Goal: Information Seeking & Learning: Check status

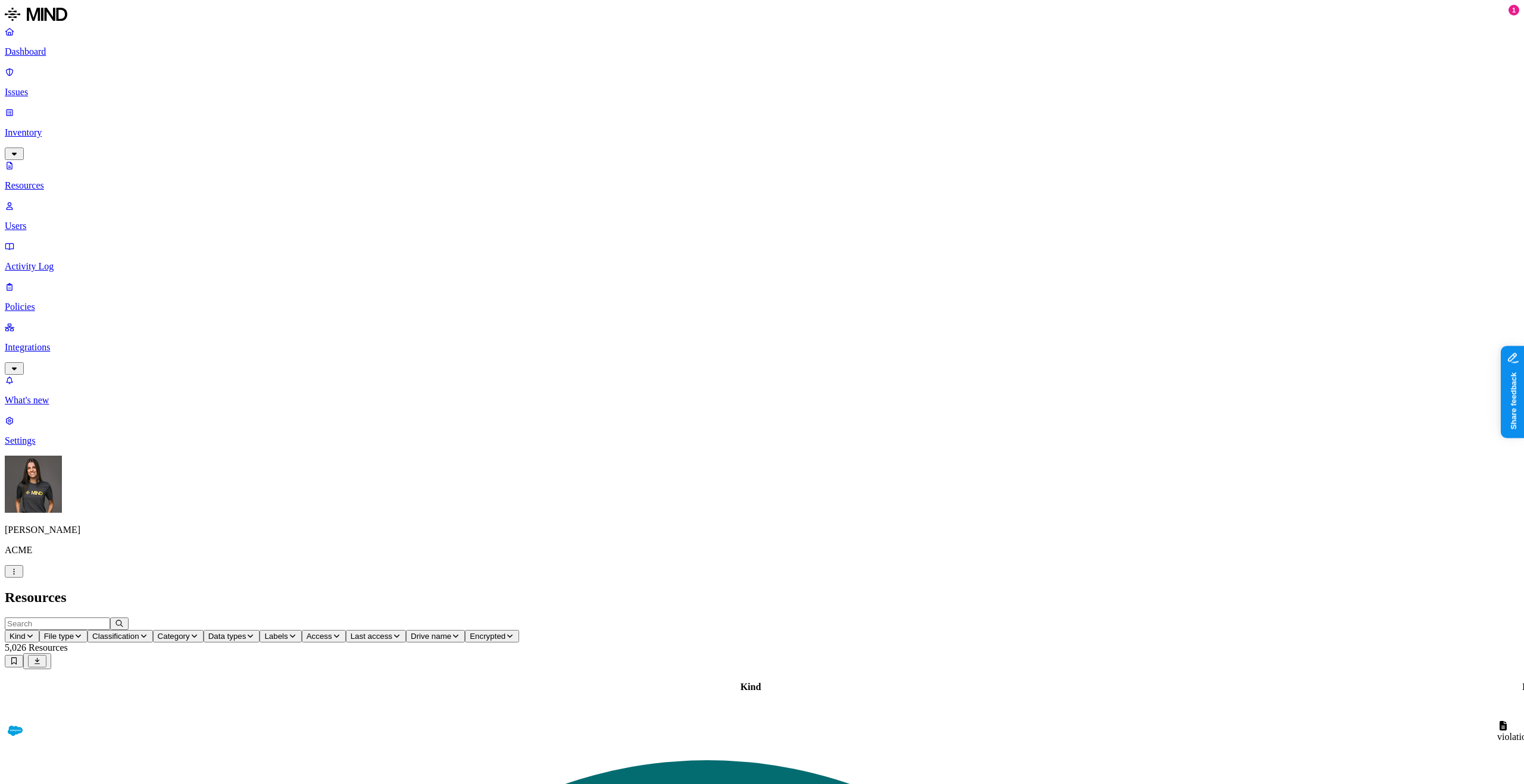
click at [82, 261] on p "Activity Log" at bounding box center [762, 267] width 1514 height 11
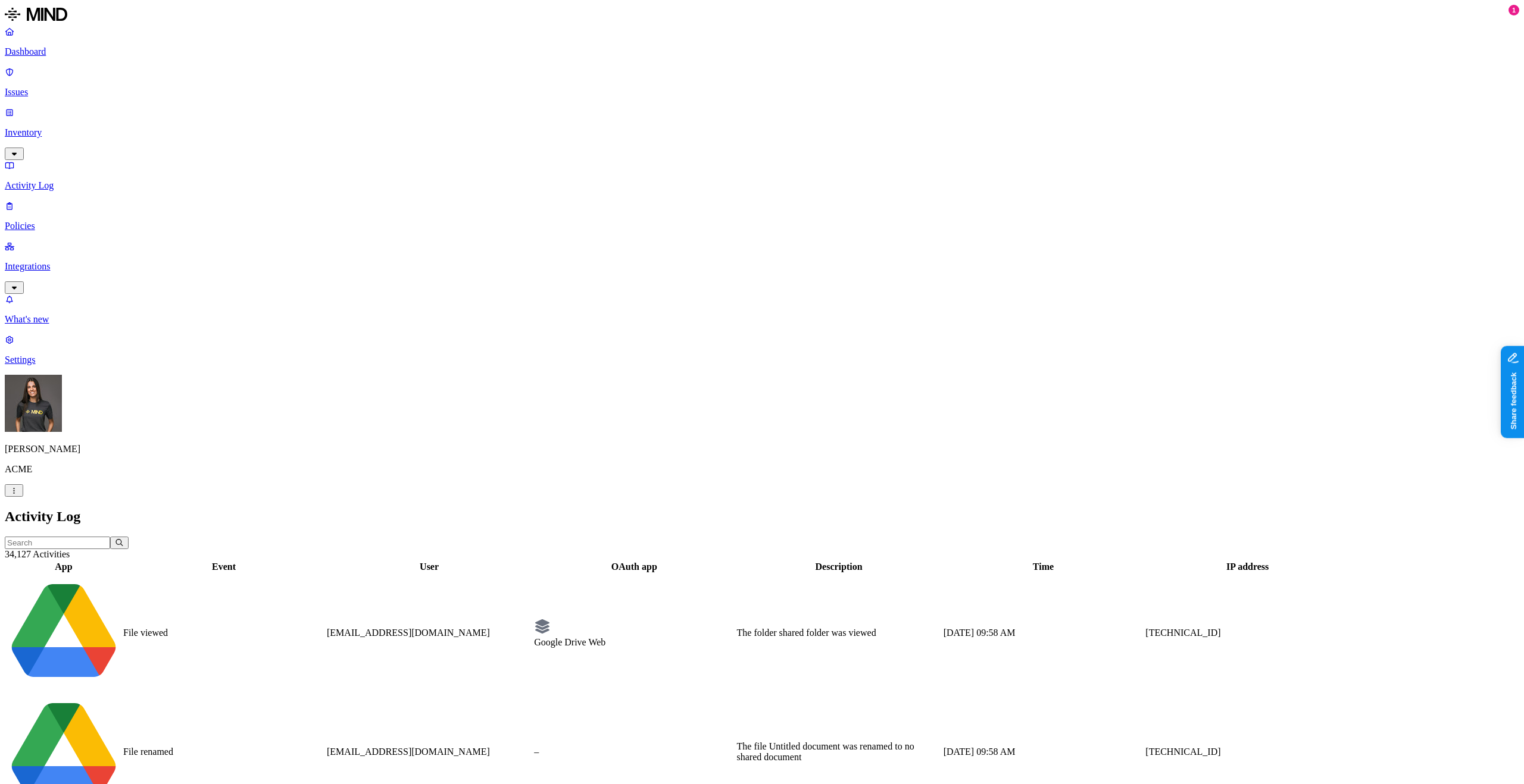
click at [252, 627] on div "File viewed" at bounding box center [224, 633] width 202 height 11
click at [734, 747] on div "–" at bounding box center [634, 752] width 200 height 11
click at [907, 747] on div "The folder shared folder was viewed" at bounding box center [839, 752] width 204 height 11
click at [913, 575] on td "The folder shared folder was viewed" at bounding box center [838, 634] width 205 height 118
